Goal: Task Accomplishment & Management: Complete application form

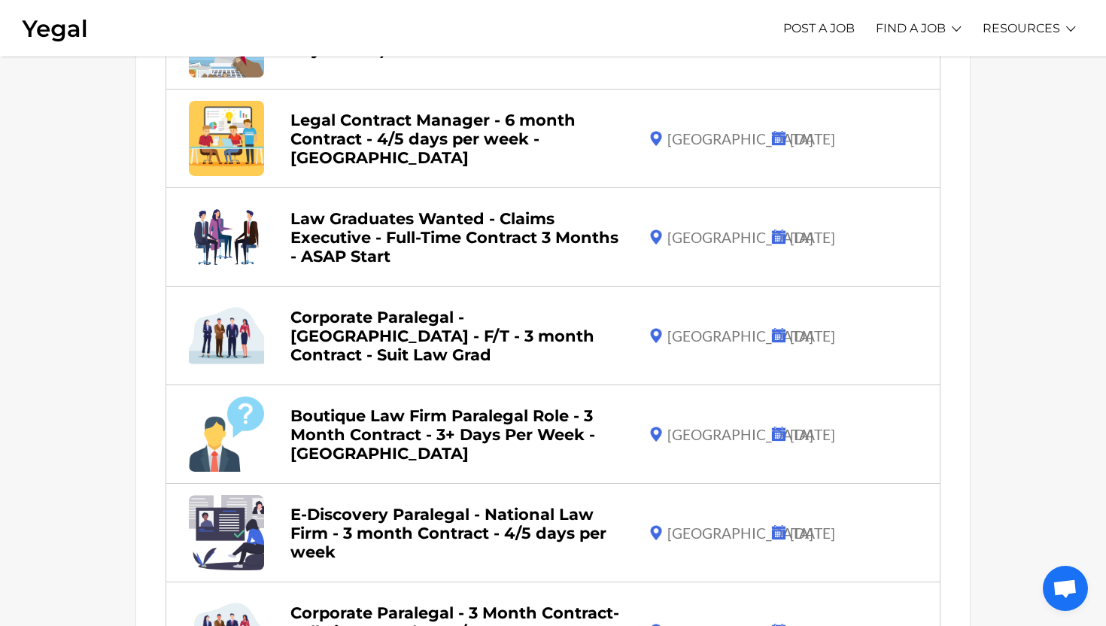
scroll to position [892, 0]
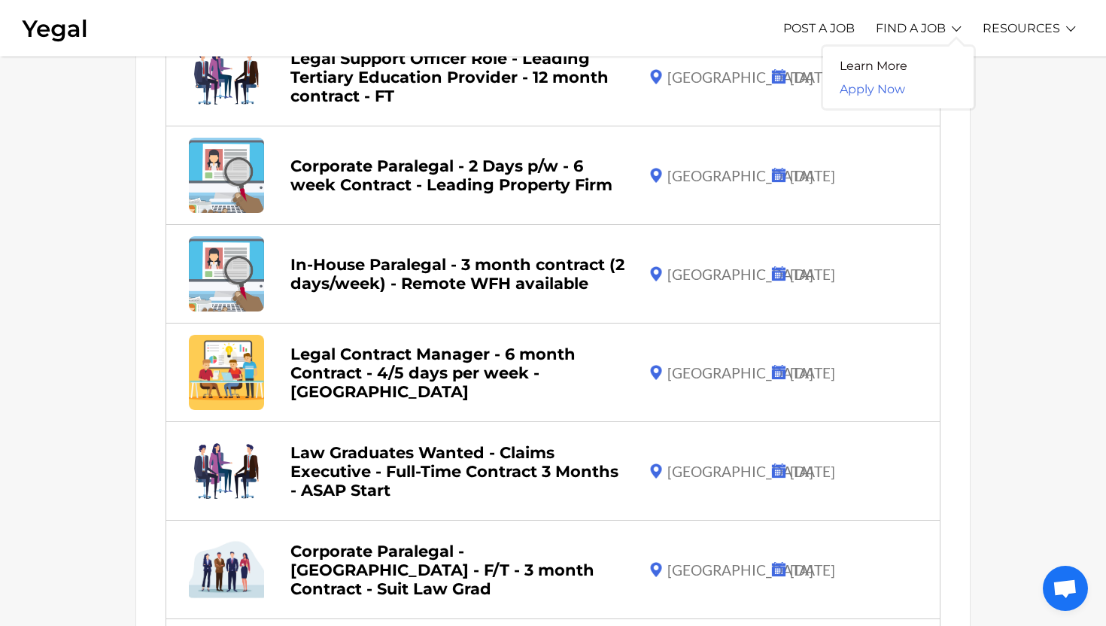
click at [888, 86] on link "Apply Now" at bounding box center [872, 88] width 99 height 23
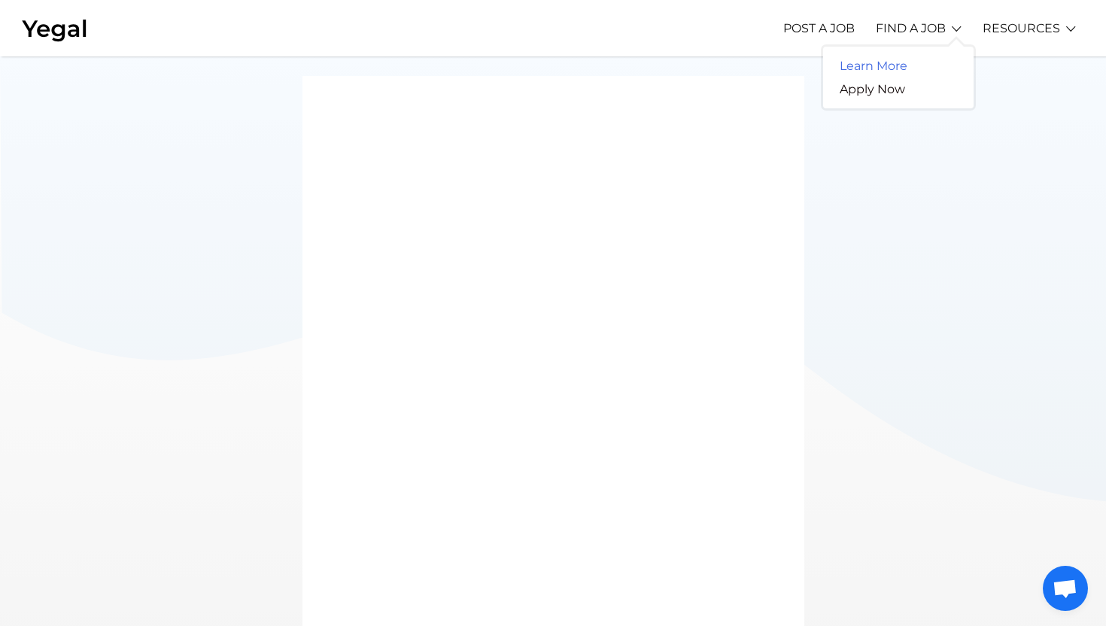
click at [908, 60] on link "Learn More" at bounding box center [873, 65] width 101 height 23
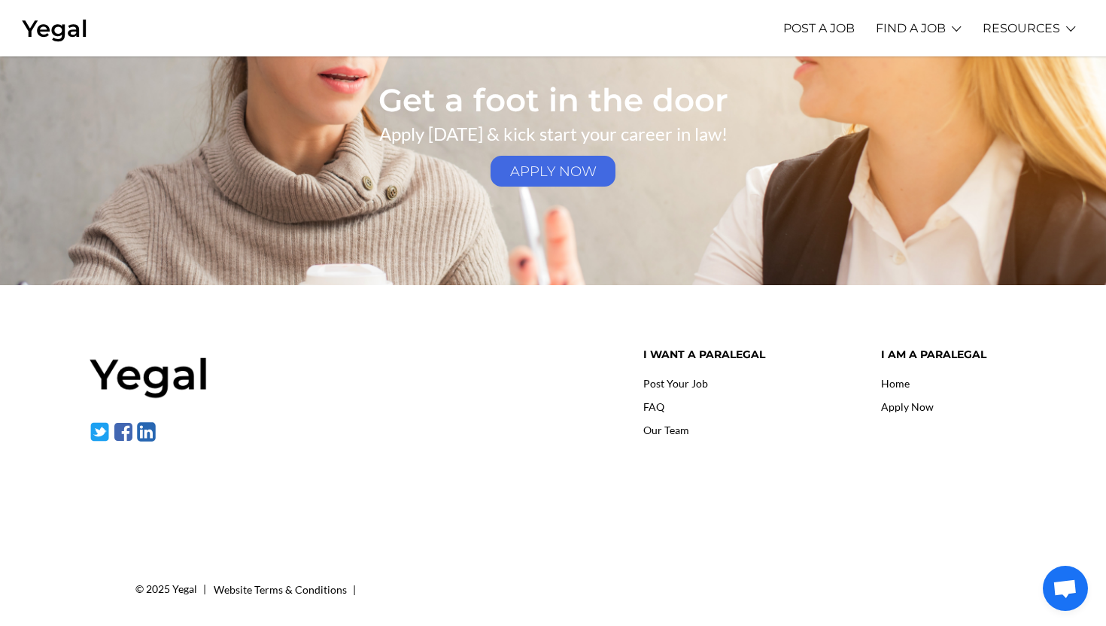
scroll to position [2256, 0]
